Goal: Information Seeking & Learning: Learn about a topic

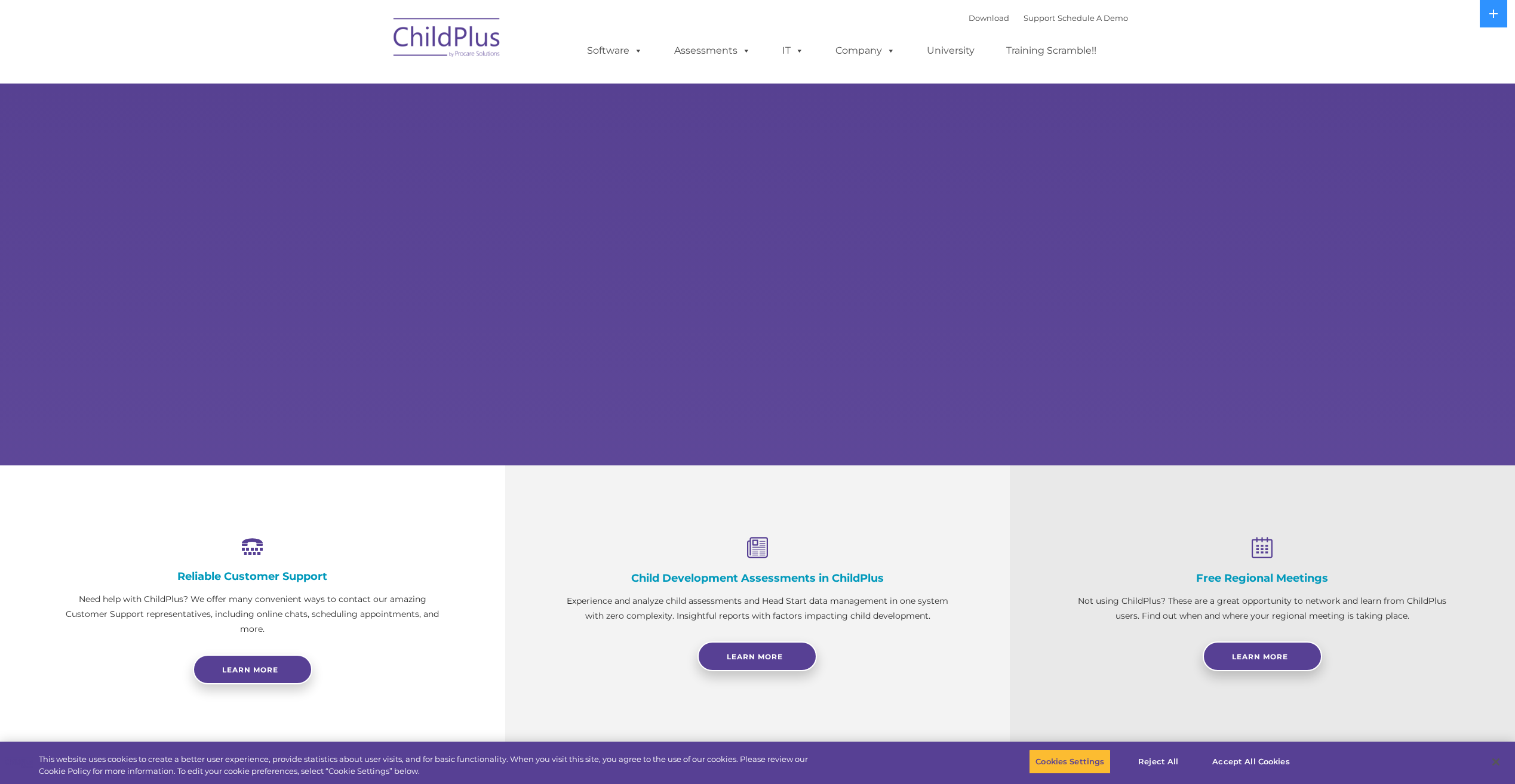
select select "MEDIUM"
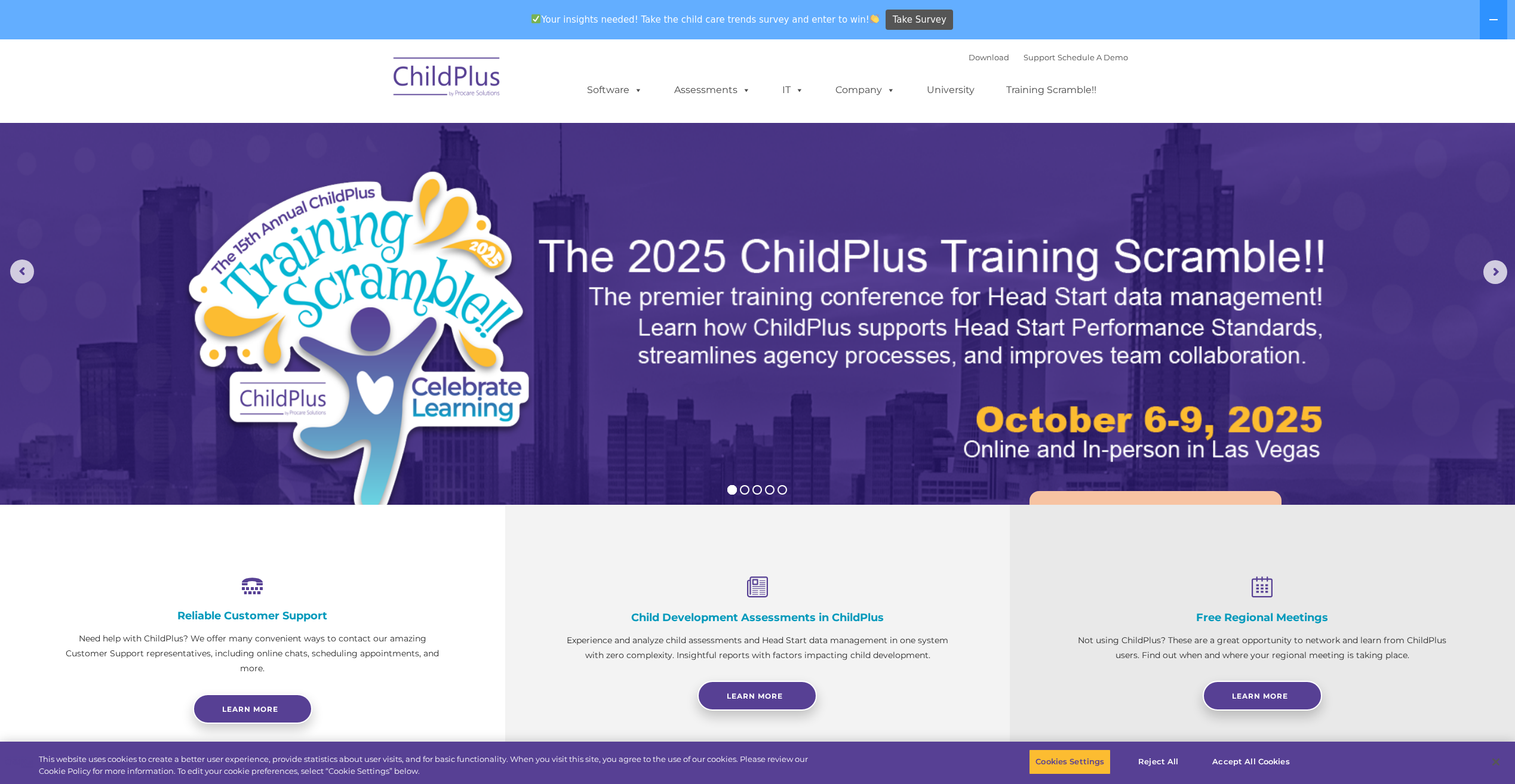
click at [468, 88] on img at bounding box center [447, 78] width 120 height 59
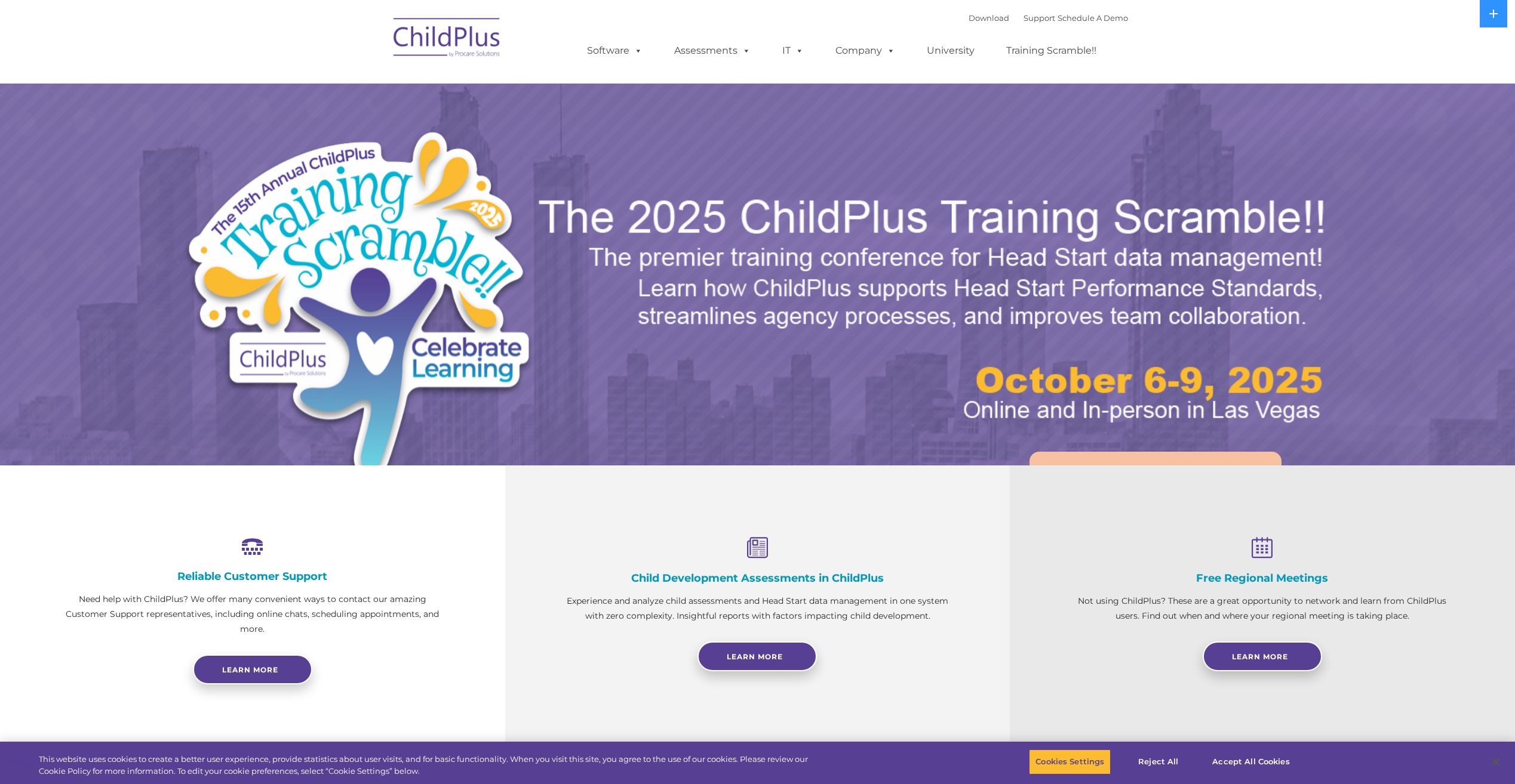
select select "MEDIUM"
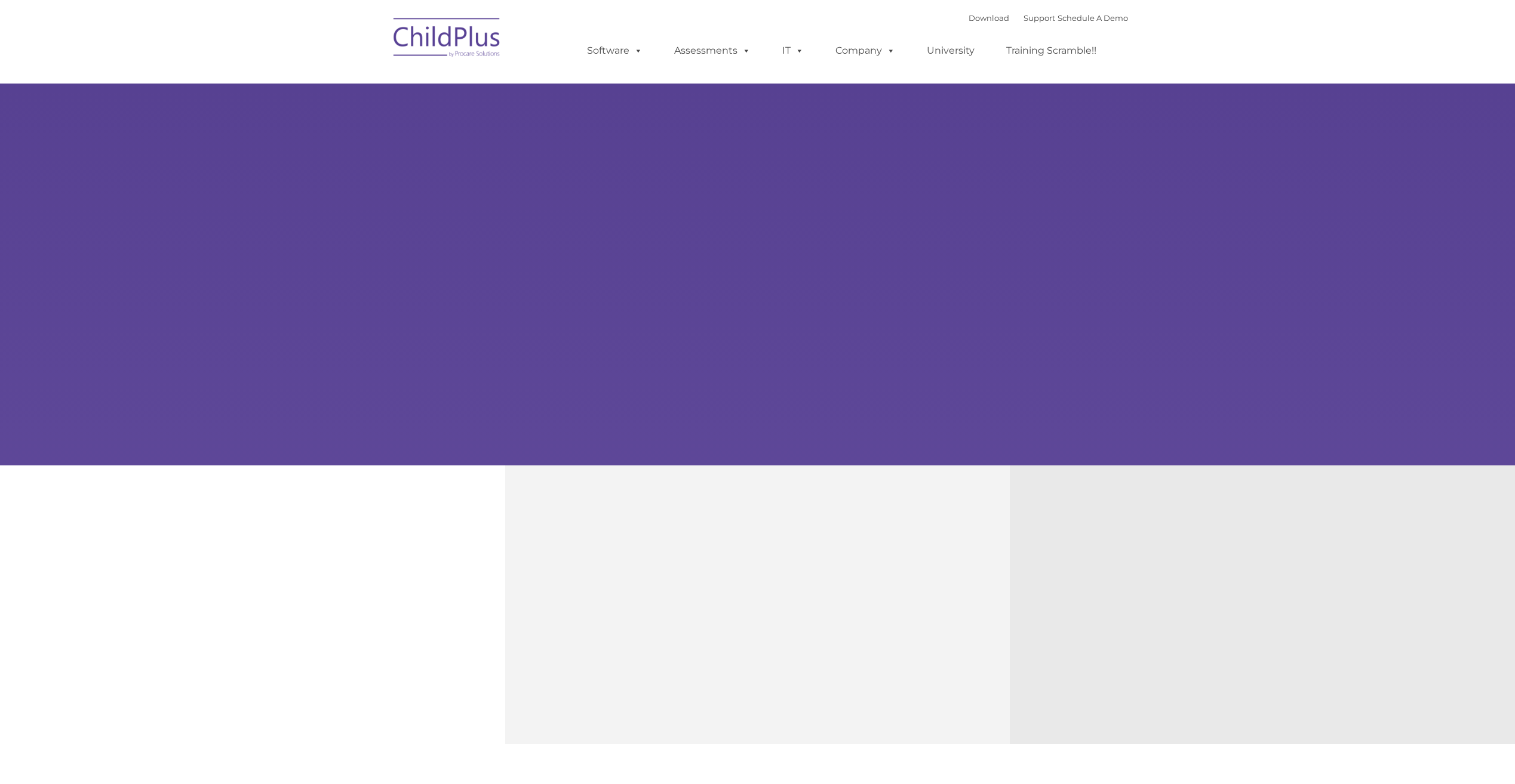
type input ""
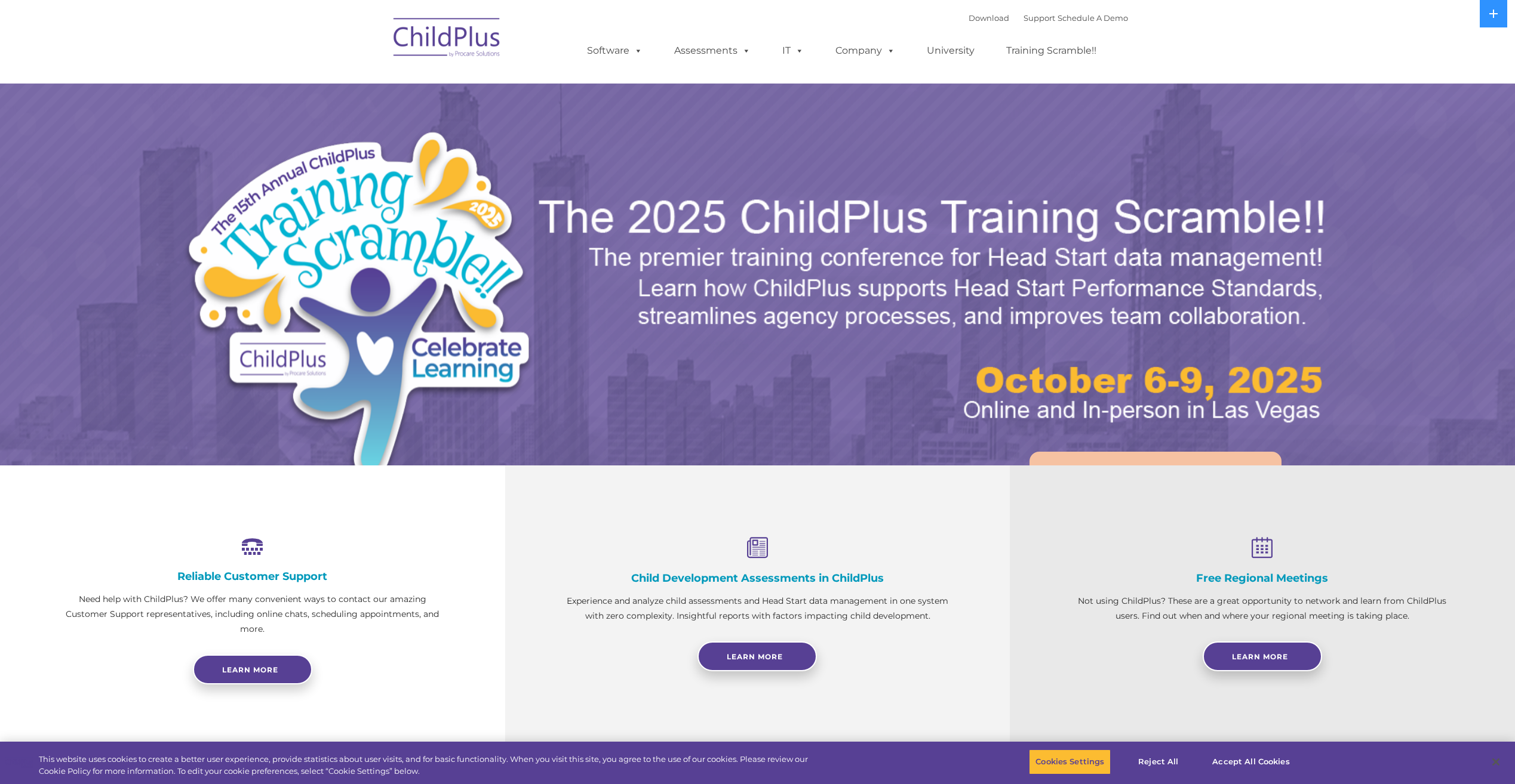
select select "MEDIUM"
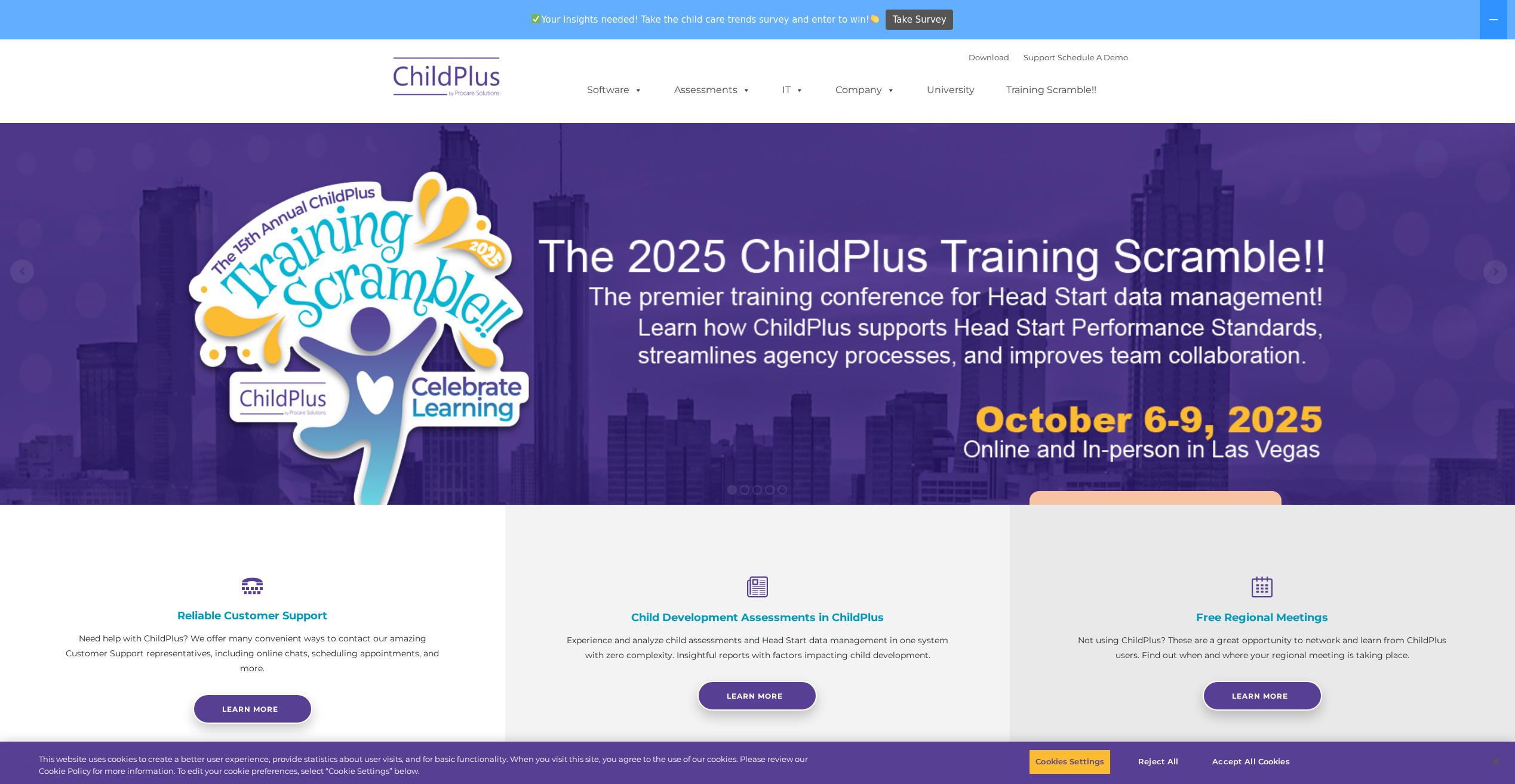
click at [488, 78] on img at bounding box center [447, 78] width 120 height 59
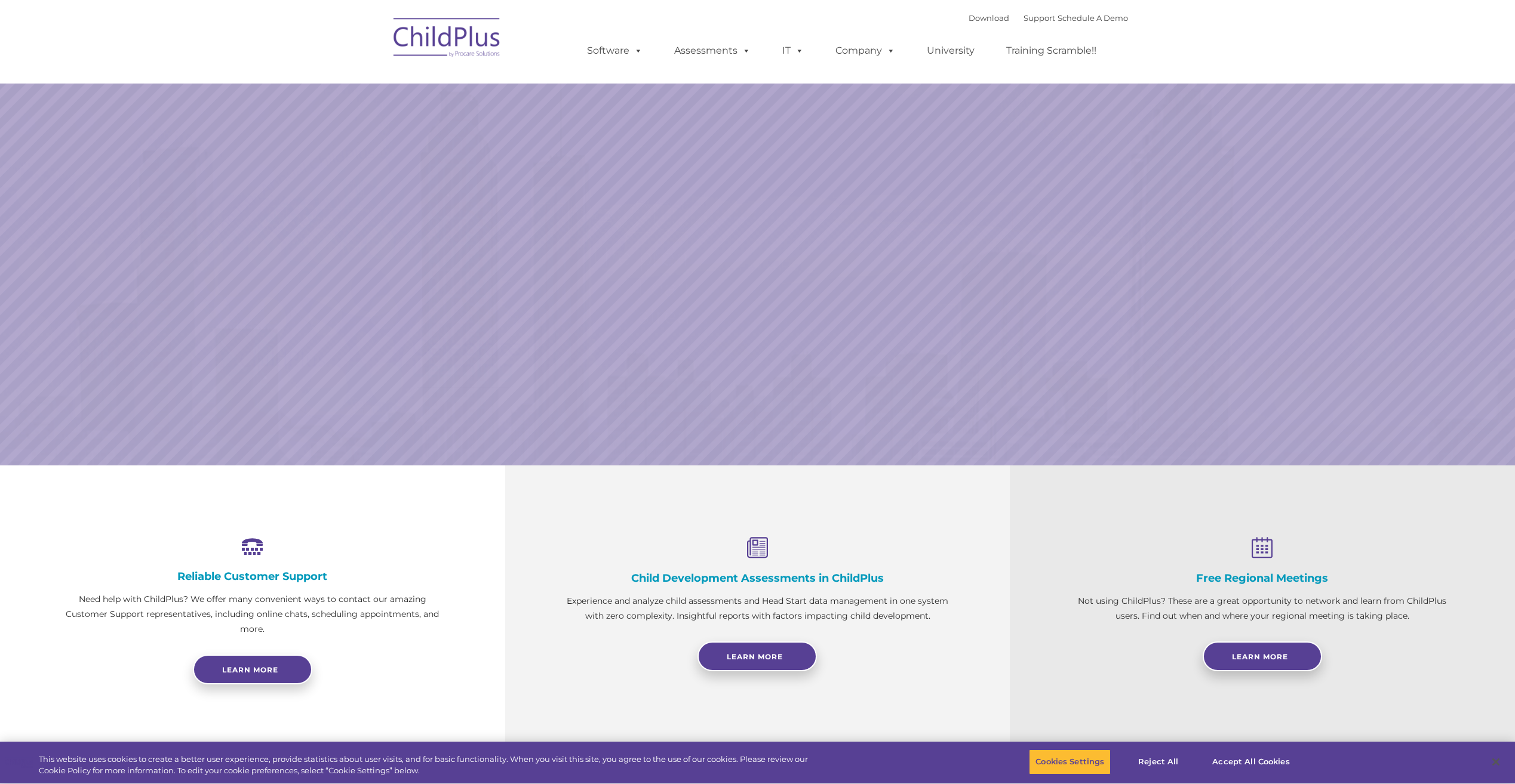
select select "MEDIUM"
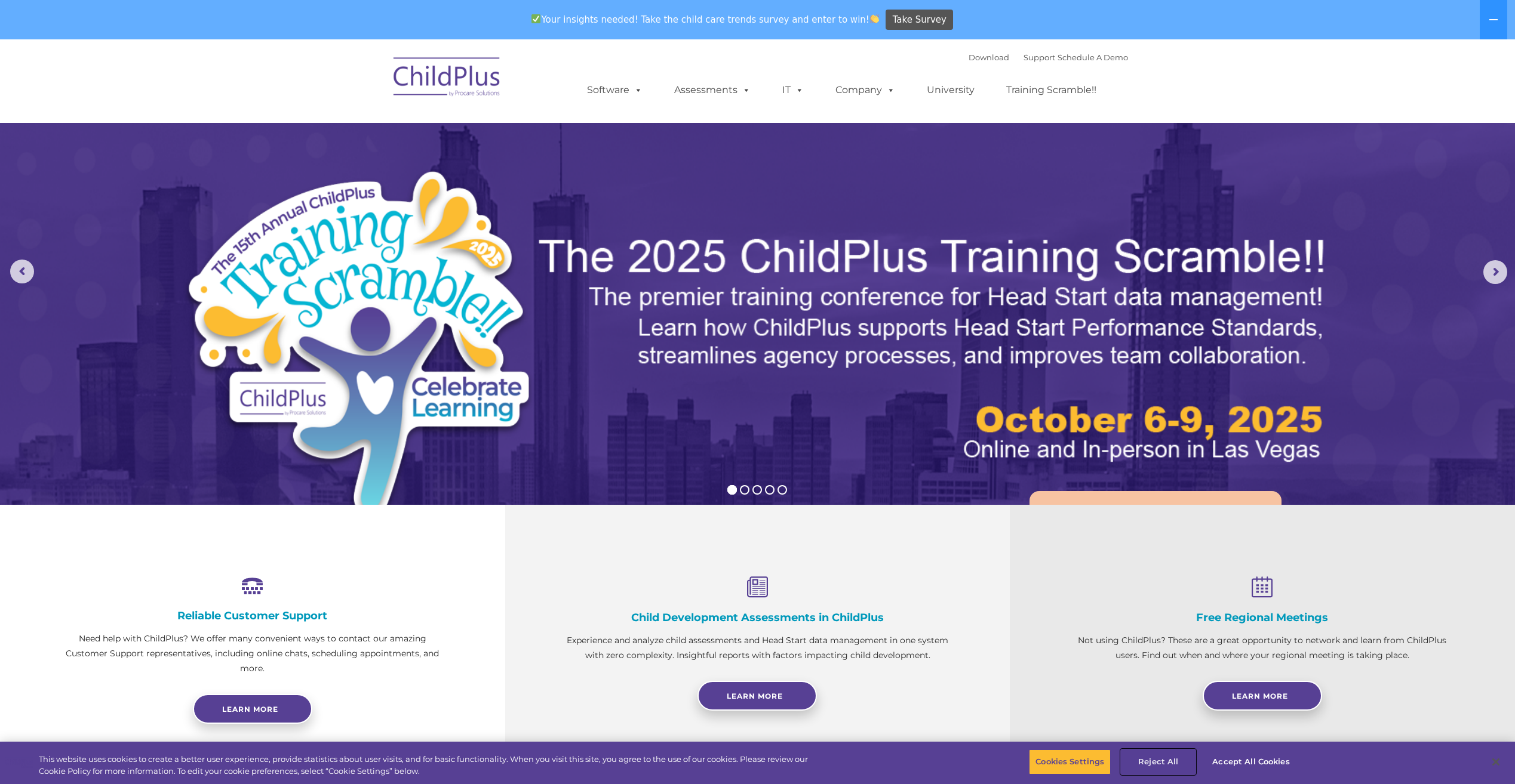
click at [1151, 758] on button "Reject All" at bounding box center [1158, 762] width 75 height 25
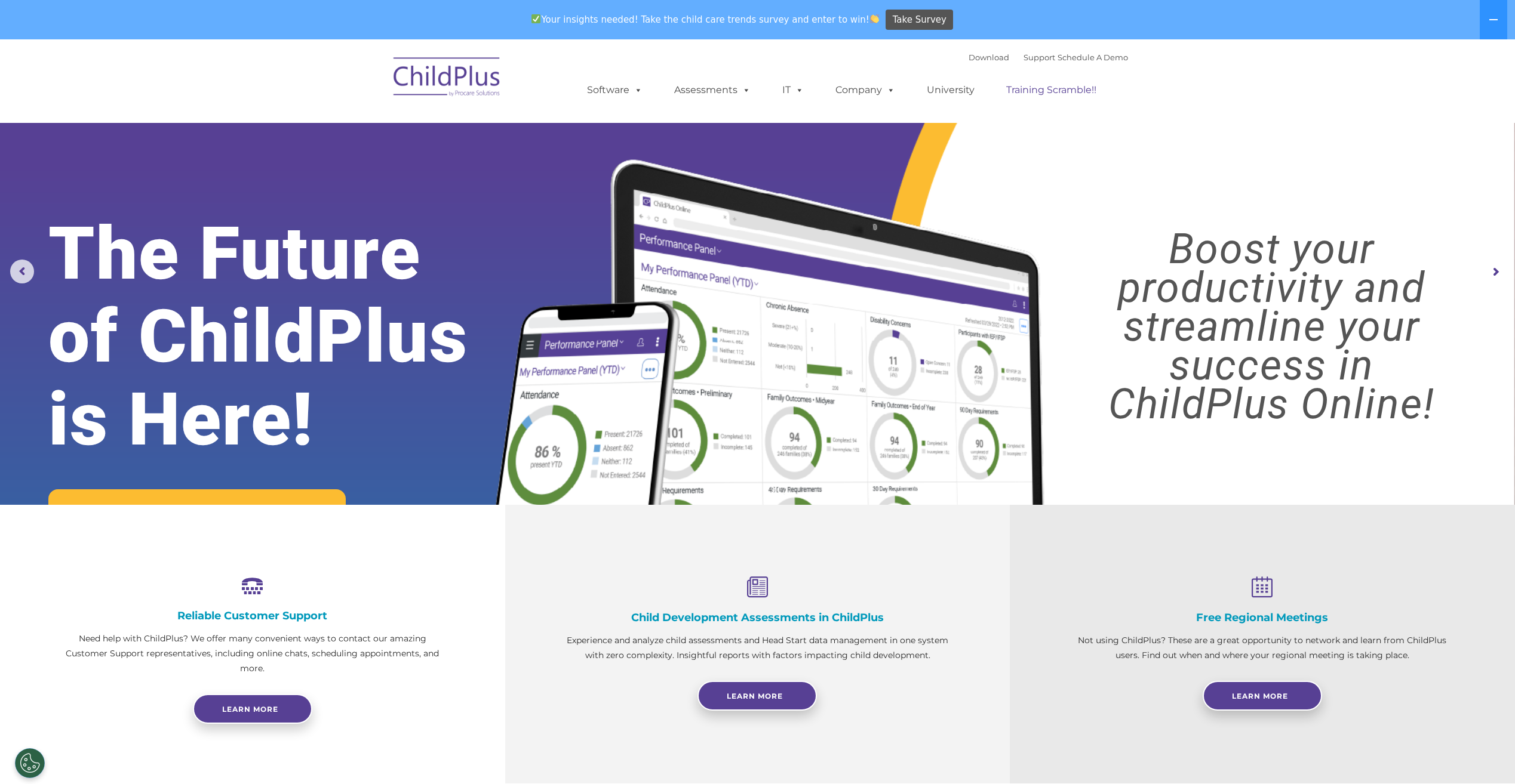
click at [1050, 90] on link "Training Scramble!!" at bounding box center [1051, 90] width 114 height 24
click at [964, 93] on link "University" at bounding box center [951, 90] width 72 height 24
